Goal: Navigation & Orientation: Find specific page/section

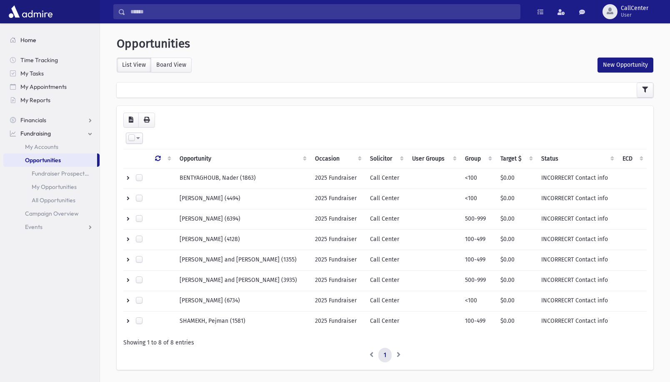
click at [36, 40] on link "Home" at bounding box center [51, 39] width 96 height 13
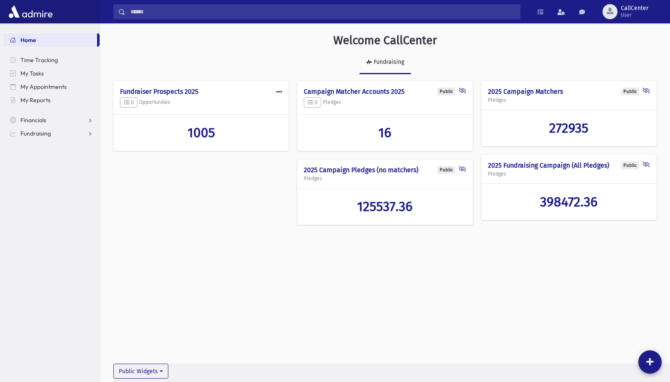
click at [311, 270] on div "Welcome CallCenter Fundraising Public Edit Delete Make Public Fundraiser Prospe…" at bounding box center [385, 202] width 570 height 358
click at [206, 131] on span "1005" at bounding box center [202, 133] width 28 height 16
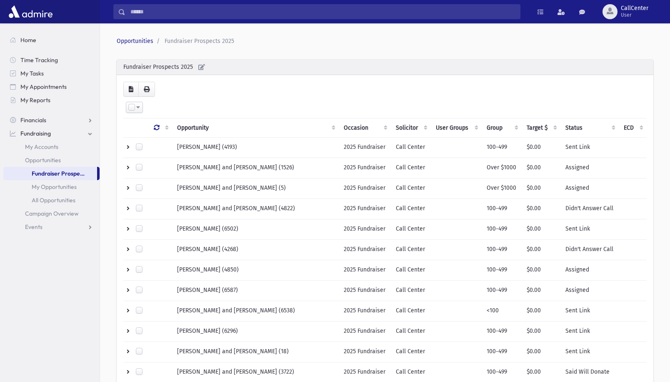
click at [567, 127] on th "Status" at bounding box center [589, 127] width 59 height 19
click at [572, 125] on th "Status" at bounding box center [589, 127] width 59 height 19
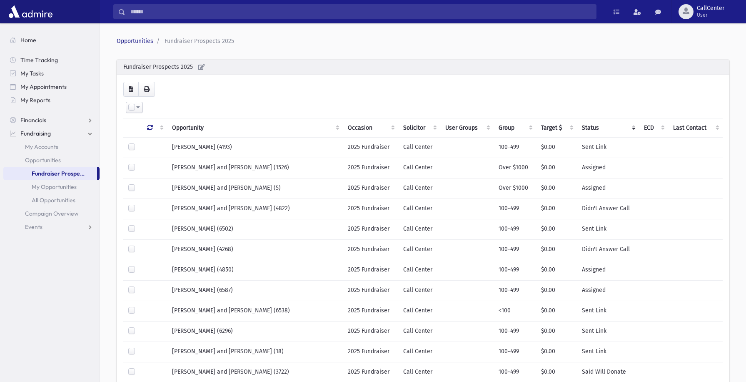
click at [625, 128] on th "Status" at bounding box center [608, 127] width 62 height 19
click at [583, 128] on th "Status" at bounding box center [608, 127] width 62 height 19
click at [150, 129] on icon ": activate to sort column ascending" at bounding box center [150, 128] width 6 height 6
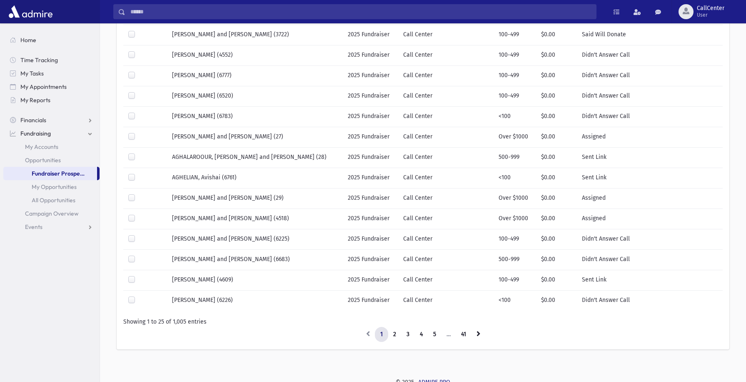
scroll to position [341, 0]
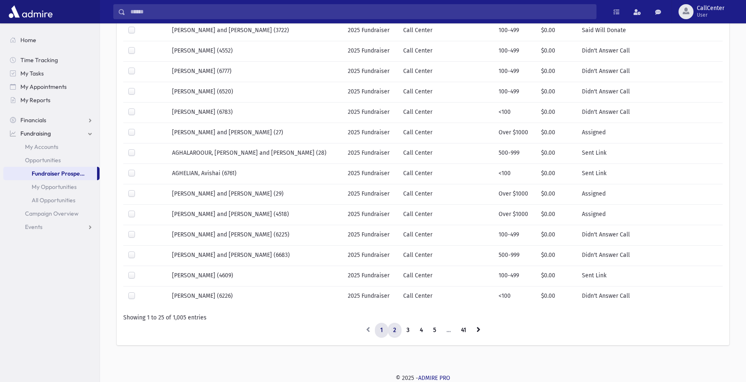
click at [395, 331] on link "2" at bounding box center [395, 330] width 14 height 15
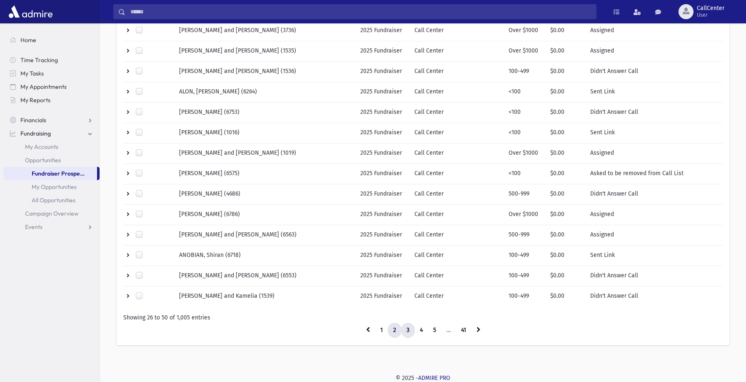
click at [413, 331] on link "3" at bounding box center [408, 330] width 14 height 15
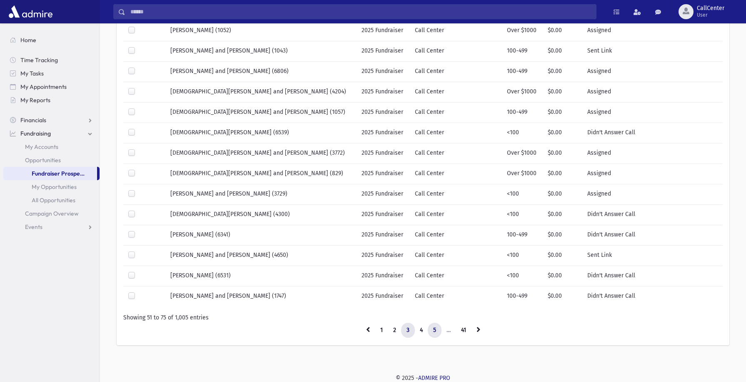
click at [435, 330] on link "5" at bounding box center [435, 330] width 14 height 15
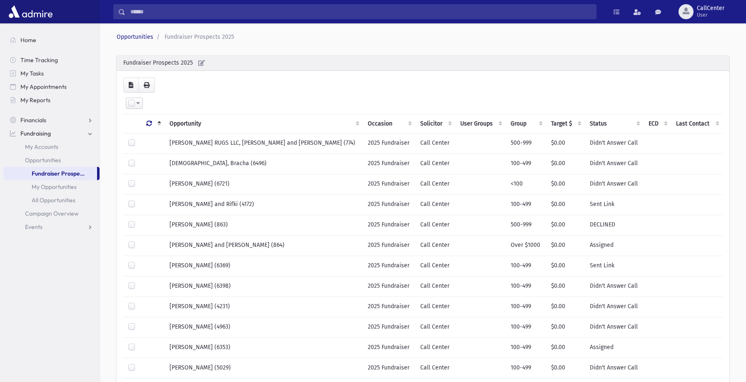
scroll to position [4, 0]
